Goal: Communication & Community: Answer question/provide support

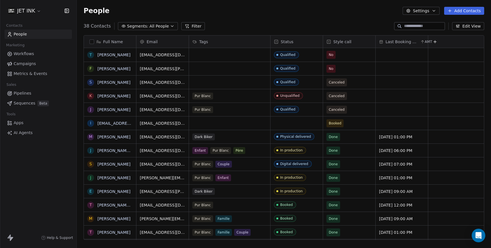
scroll to position [218, 414]
click at [105, 122] on link "[EMAIL_ADDRESS][DOMAIN_NAME]" at bounding box center [132, 123] width 70 height 5
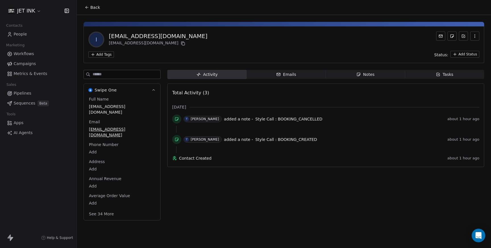
click at [305, 75] on span "Emails Emails" at bounding box center [286, 74] width 79 height 9
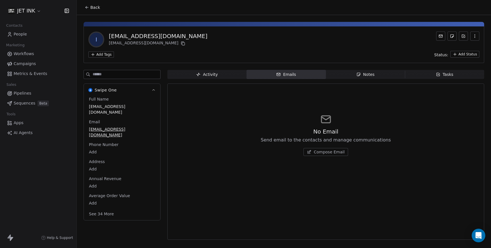
click at [334, 154] on span "Compose Email" at bounding box center [329, 152] width 31 height 6
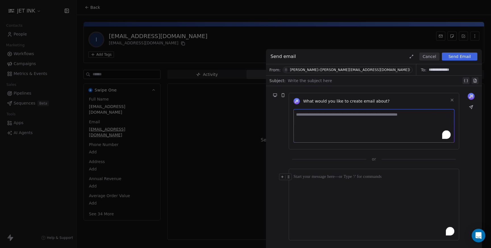
click at [311, 114] on textarea "To enrich screen reader interactions, please activate Accessibility in Grammarl…" at bounding box center [374, 126] width 161 height 34
type textarea "**********"
click at [311, 82] on div at bounding box center [375, 80] width 174 height 7
click at [460, 55] on button "Send Email" at bounding box center [460, 57] width 36 height 8
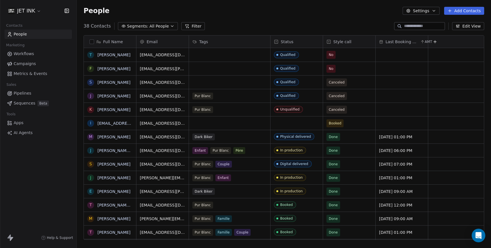
scroll to position [218, 414]
click at [117, 122] on link "[EMAIL_ADDRESS][DOMAIN_NAME]" at bounding box center [132, 123] width 70 height 5
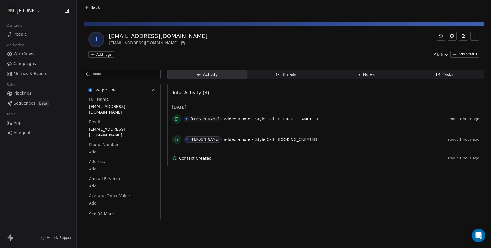
click at [291, 70] on span "Emails Emails" at bounding box center [286, 74] width 79 height 9
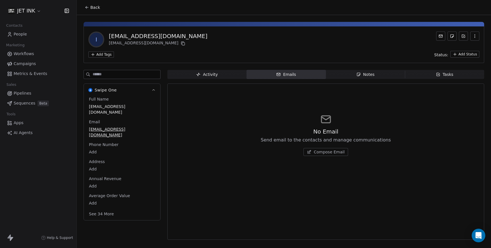
click at [328, 152] on span "Compose Email" at bounding box center [329, 152] width 31 height 6
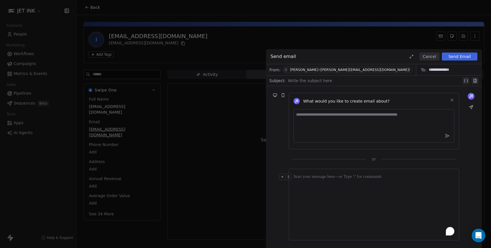
click at [311, 80] on div at bounding box center [375, 80] width 174 height 7
click at [310, 122] on textarea "To enrich screen reader interactions, please activate Accessibility in Grammarl…" at bounding box center [374, 126] width 161 height 34
type textarea "**********"
click at [295, 188] on div "To enrich screen reader interactions, please activate Accessibility in Grammarl…" at bounding box center [374, 205] width 161 height 62
click at [457, 57] on button "Send Email" at bounding box center [460, 57] width 36 height 8
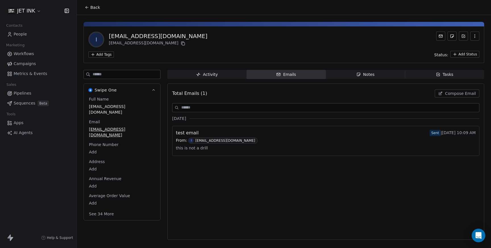
click at [455, 96] on span "Compose Email" at bounding box center [460, 94] width 31 height 6
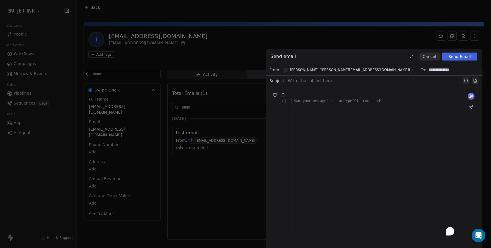
click at [314, 102] on div "To enrich screen reader interactions, please activate Accessibility in Grammarl…" at bounding box center [374, 101] width 161 height 7
click at [340, 82] on div at bounding box center [375, 80] width 174 height 7
click at [460, 55] on button "Send Email" at bounding box center [460, 57] width 36 height 8
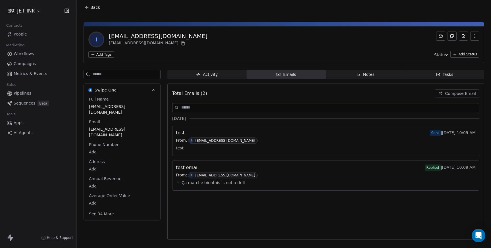
click at [205, 76] on div "Activity" at bounding box center [207, 75] width 22 height 6
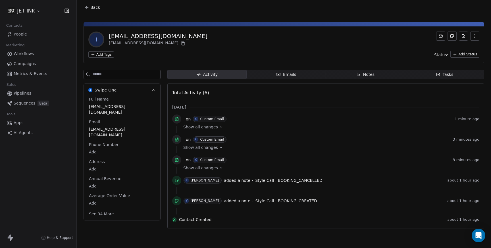
click at [289, 72] on div "Emails" at bounding box center [286, 75] width 20 height 6
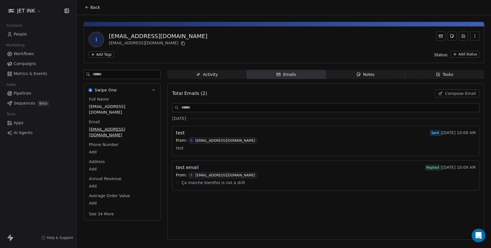
click at [199, 184] on span "Ça marche bienthis is not a drill" at bounding box center [213, 182] width 63 height 9
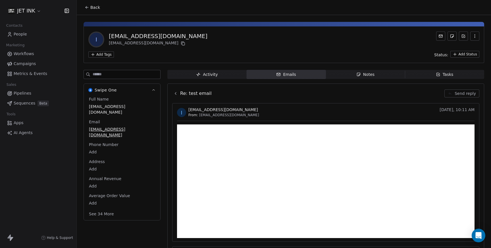
click at [461, 94] on span "Send reply" at bounding box center [465, 94] width 21 height 6
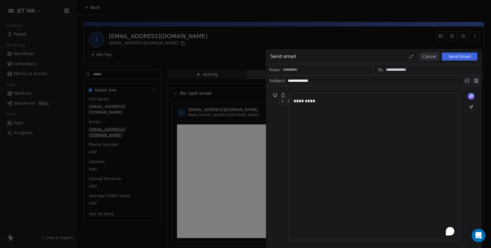
click at [462, 58] on button "Send Email" at bounding box center [460, 57] width 36 height 8
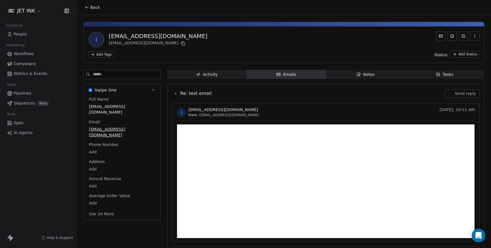
click at [22, 36] on span "People" at bounding box center [20, 34] width 13 height 6
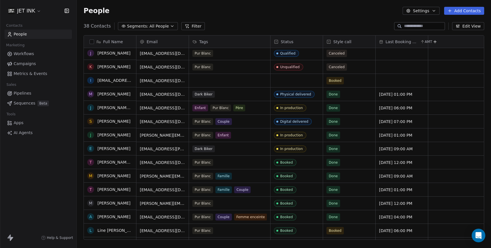
scroll to position [43, 0]
click at [120, 163] on link "[PERSON_NAME] [PERSON_NAME]" at bounding box center [130, 162] width 67 height 5
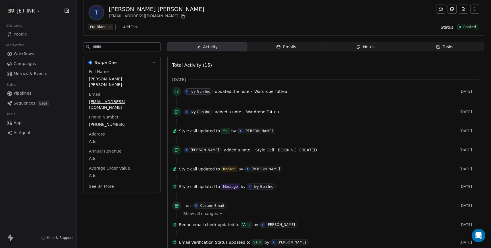
scroll to position [28, 0]
click at [176, 110] on icon at bounding box center [176, 111] width 3 height 3
click at [177, 112] on icon at bounding box center [177, 112] width 1 height 1
click at [178, 92] on icon at bounding box center [177, 91] width 1 height 1
click at [176, 132] on icon at bounding box center [174, 131] width 3 height 3
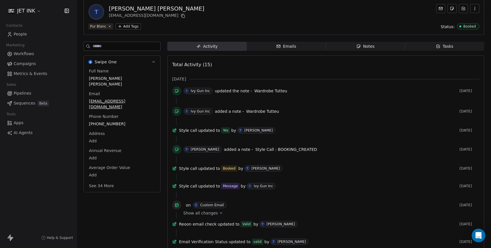
click at [202, 113] on span "I Ivy Gun Inc" at bounding box center [198, 111] width 29 height 6
click at [199, 113] on div "Ivy Gun Inc" at bounding box center [200, 111] width 19 height 4
click at [195, 92] on div "Ivy Gun Inc" at bounding box center [200, 91] width 19 height 4
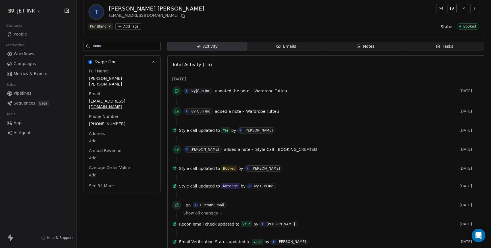
click at [195, 92] on div "Ivy Gun Inc" at bounding box center [200, 91] width 19 height 4
click at [178, 93] on icon at bounding box center [177, 91] width 5 height 5
click at [177, 91] on icon at bounding box center [177, 91] width 5 height 5
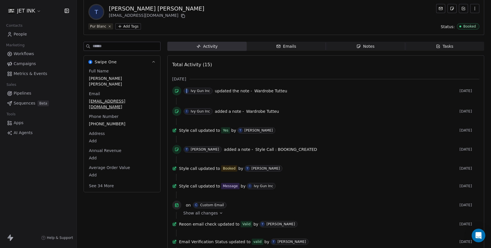
click at [187, 92] on div "I" at bounding box center [186, 91] width 1 height 5
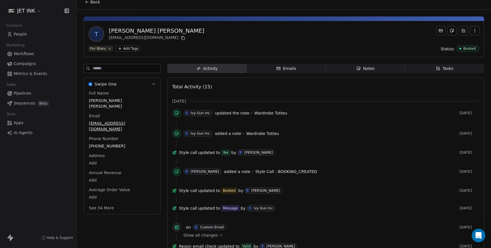
scroll to position [2, 0]
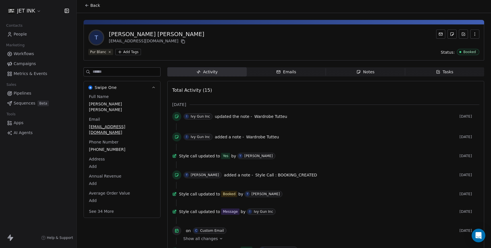
click at [367, 71] on div "Notes" at bounding box center [365, 72] width 18 height 6
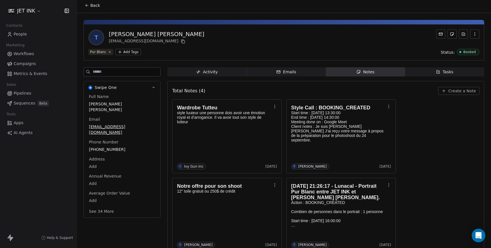
click at [21, 32] on span "People" at bounding box center [20, 34] width 13 height 6
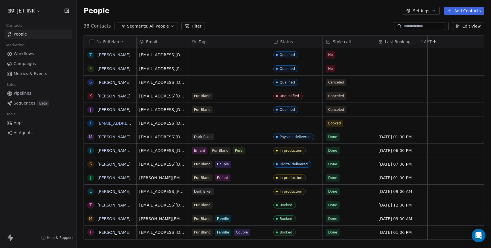
click at [111, 122] on link "[EMAIL_ADDRESS][DOMAIN_NAME]" at bounding box center [132, 123] width 70 height 5
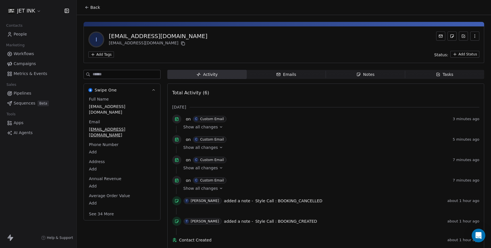
click at [283, 74] on div "Emails" at bounding box center [286, 75] width 20 height 6
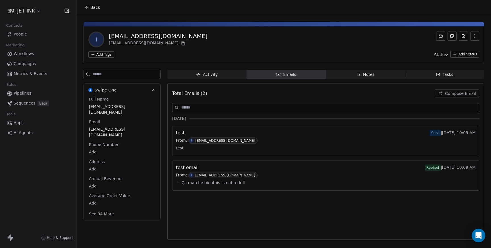
click at [241, 184] on div "Ça marche bienthis is not a drill" at bounding box center [326, 182] width 300 height 9
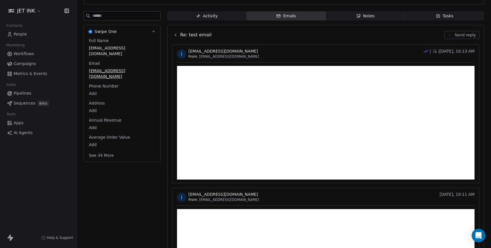
scroll to position [55, 0]
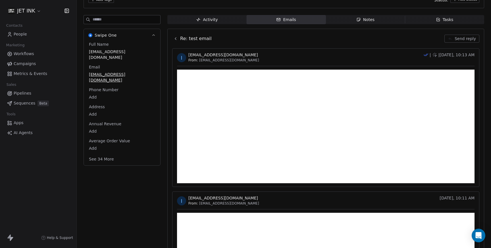
click at [462, 40] on span "Send reply" at bounding box center [465, 39] width 21 height 6
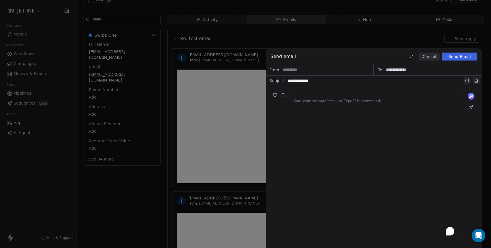
click at [432, 57] on button "Cancel" at bounding box center [429, 57] width 20 height 8
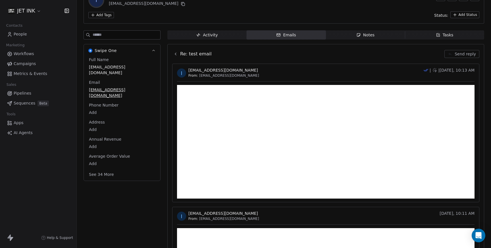
scroll to position [38, 0]
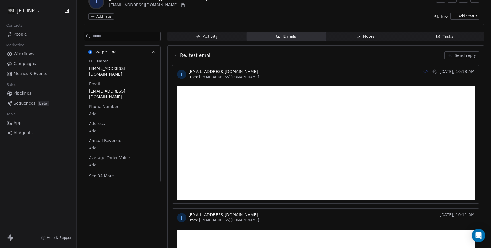
click at [274, 37] on span "Emails Emails" at bounding box center [286, 36] width 79 height 9
click at [175, 56] on icon at bounding box center [175, 55] width 5 height 5
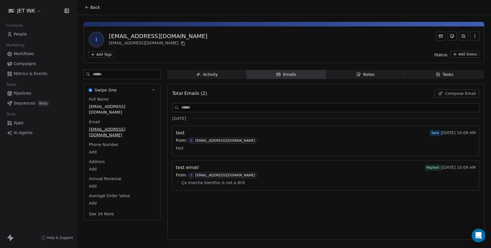
click at [296, 73] on span "Emails Emails" at bounding box center [286, 74] width 79 height 9
click at [17, 32] on span "People" at bounding box center [20, 34] width 13 height 6
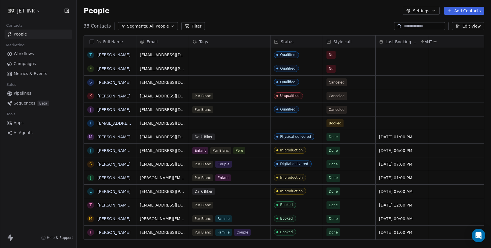
scroll to position [218, 414]
click at [115, 124] on link "[EMAIL_ADDRESS][DOMAIN_NAME]" at bounding box center [132, 123] width 70 height 5
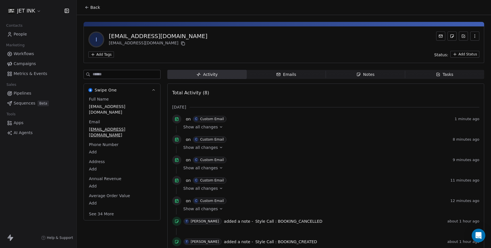
click at [300, 73] on span "Emails Emails" at bounding box center [286, 74] width 79 height 9
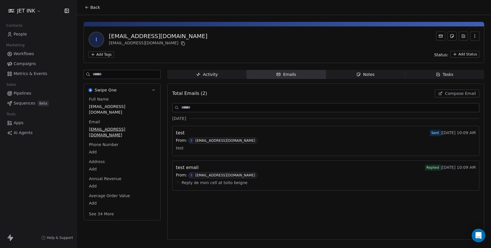
click at [227, 184] on span "Reply de mon cell at toito beigne" at bounding box center [215, 182] width 66 height 9
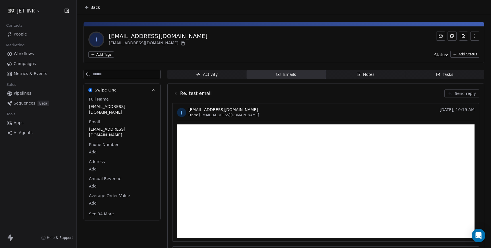
click at [221, 75] on span "Activity Activity" at bounding box center [206, 74] width 79 height 9
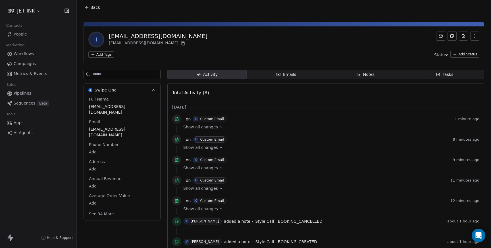
click at [20, 34] on span "People" at bounding box center [20, 34] width 13 height 6
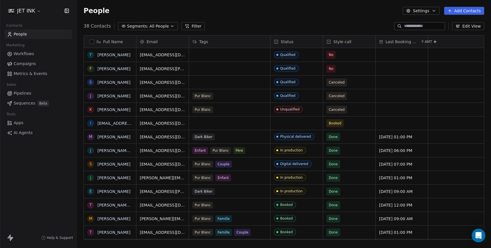
scroll to position [218, 414]
click at [91, 124] on button "grid" at bounding box center [89, 123] width 5 height 5
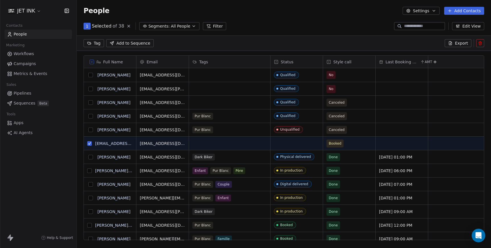
scroll to position [198, 414]
click at [481, 44] on icon at bounding box center [481, 43] width 0 height 1
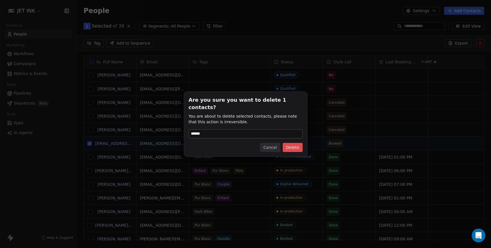
type input "******"
click at [296, 145] on button "Delete" at bounding box center [293, 147] width 20 height 9
